Goal: Check status: Check status

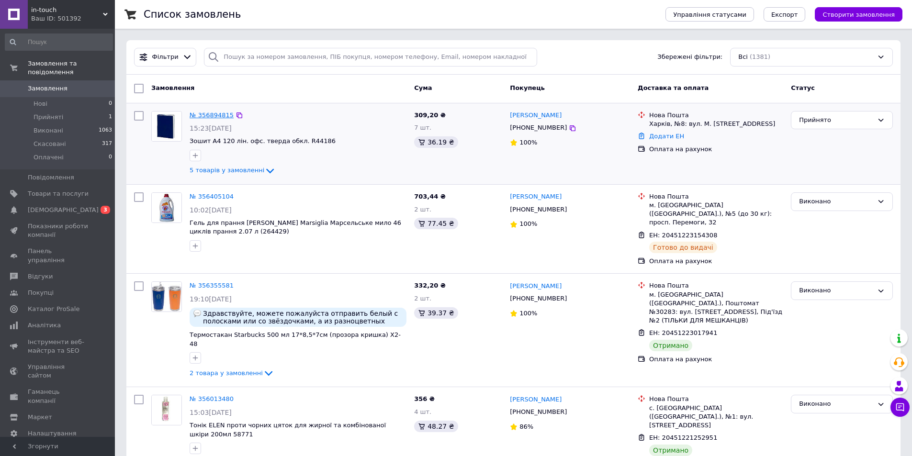
click at [211, 115] on link "№ 356894815" at bounding box center [212, 115] width 44 height 7
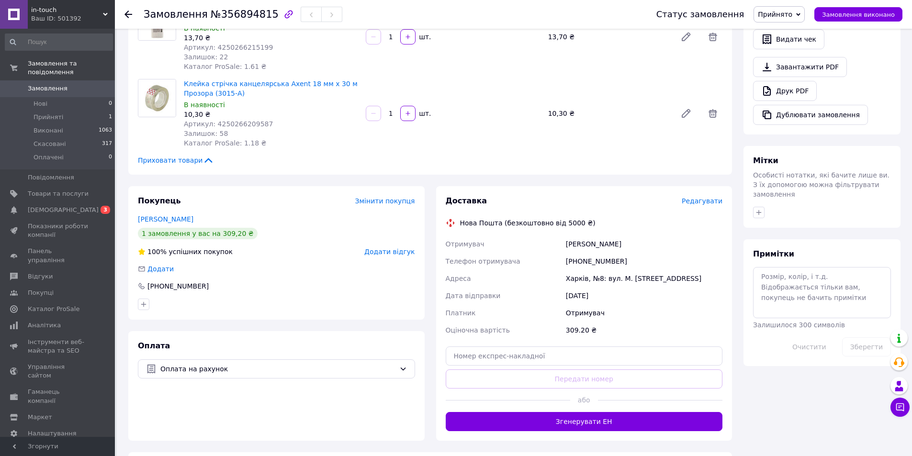
scroll to position [335, 0]
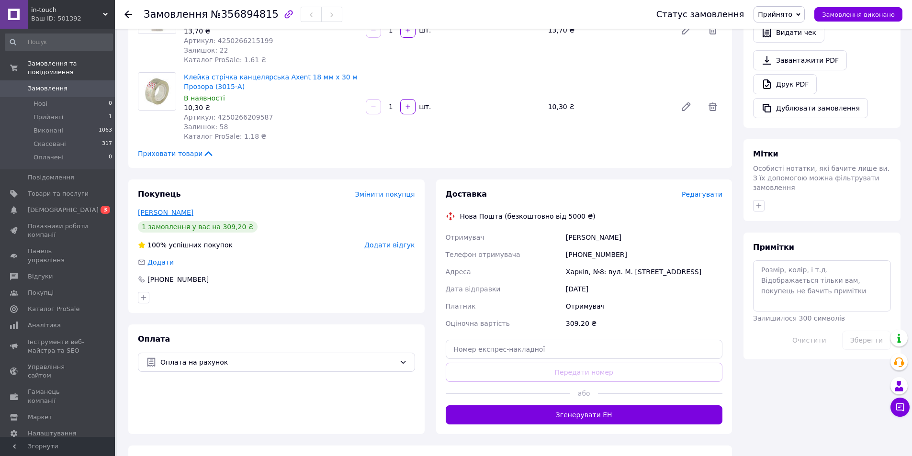
click at [193, 209] on link "[PERSON_NAME]" at bounding box center [166, 213] width 56 height 8
